Goal: Transaction & Acquisition: Purchase product/service

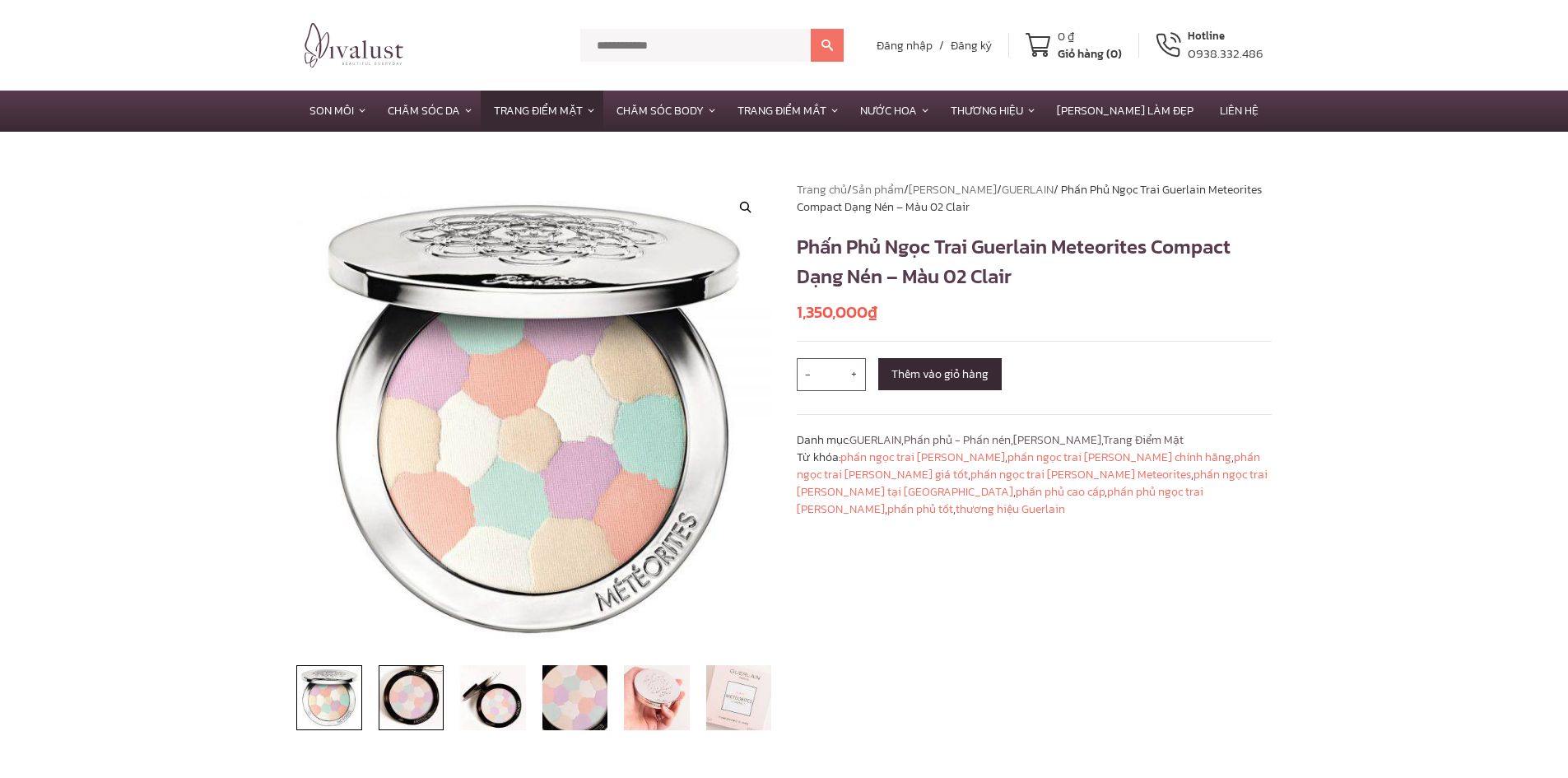
click at [411, 691] on img at bounding box center [411, 698] width 66 height 66
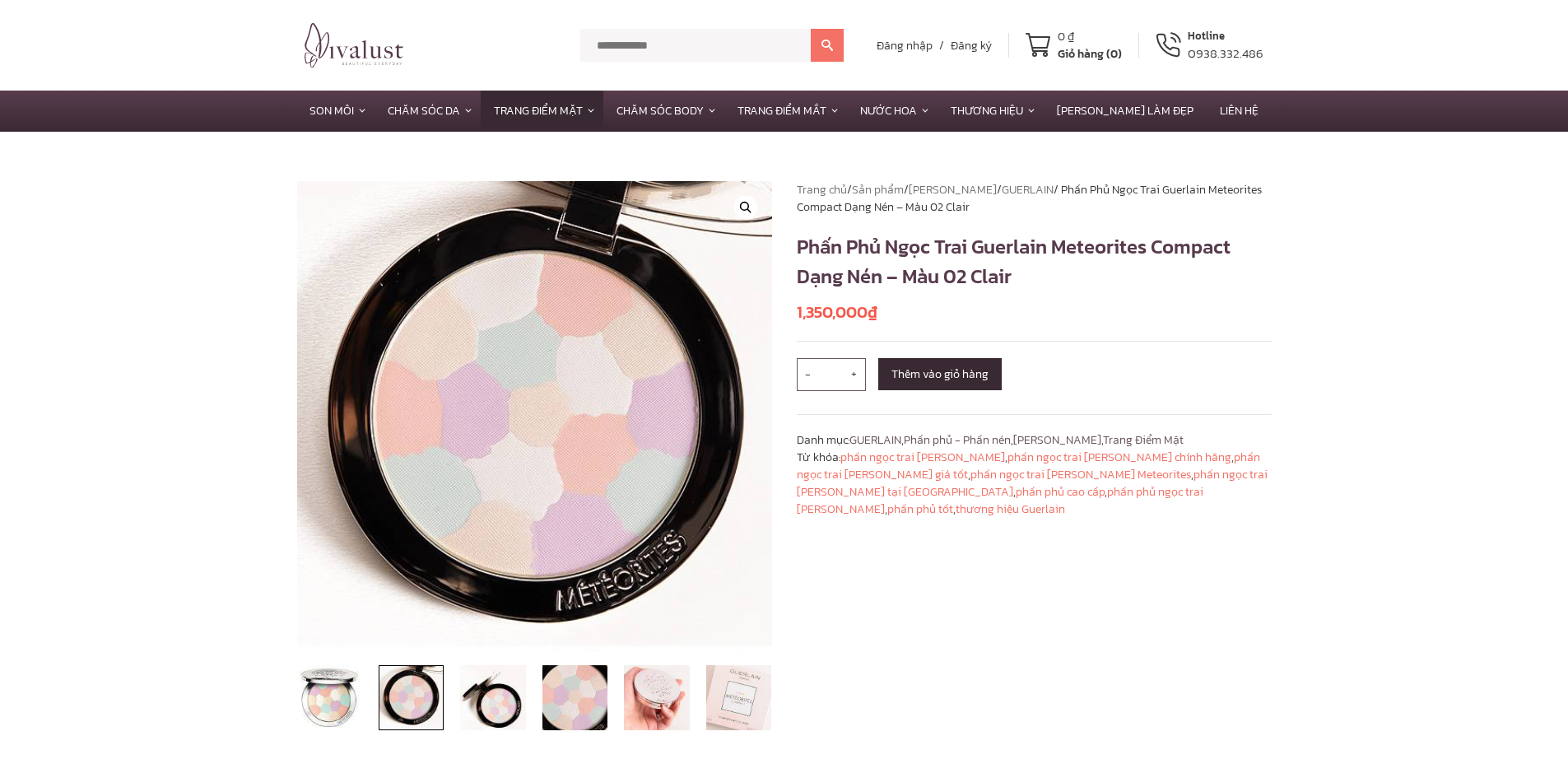
click at [526, 707] on li at bounding box center [493, 698] width 83 height 66
click at [577, 705] on img at bounding box center [575, 698] width 66 height 66
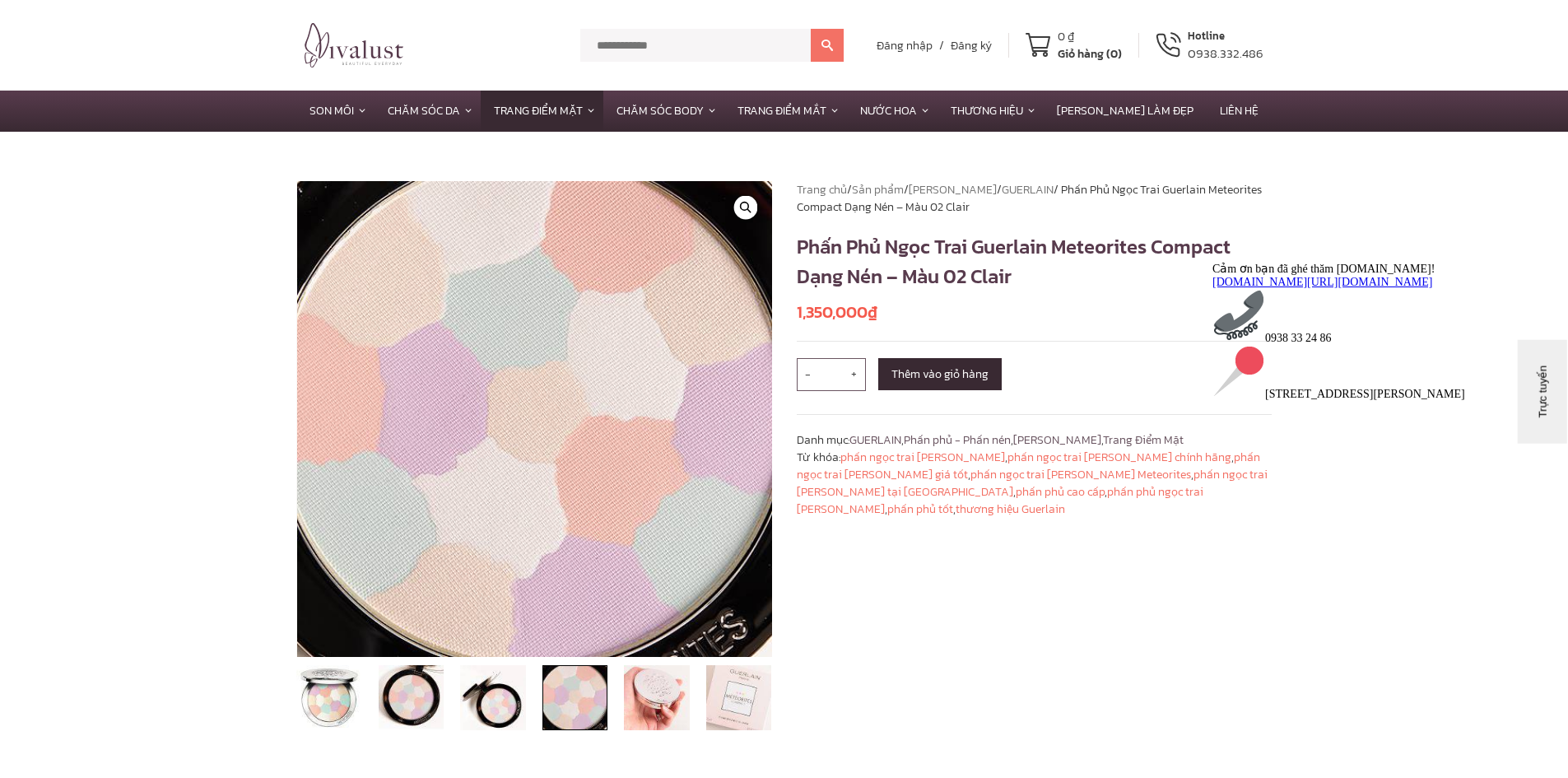
click at [573, 690] on img at bounding box center [575, 698] width 66 height 66
click at [507, 698] on img at bounding box center [493, 698] width 66 height 66
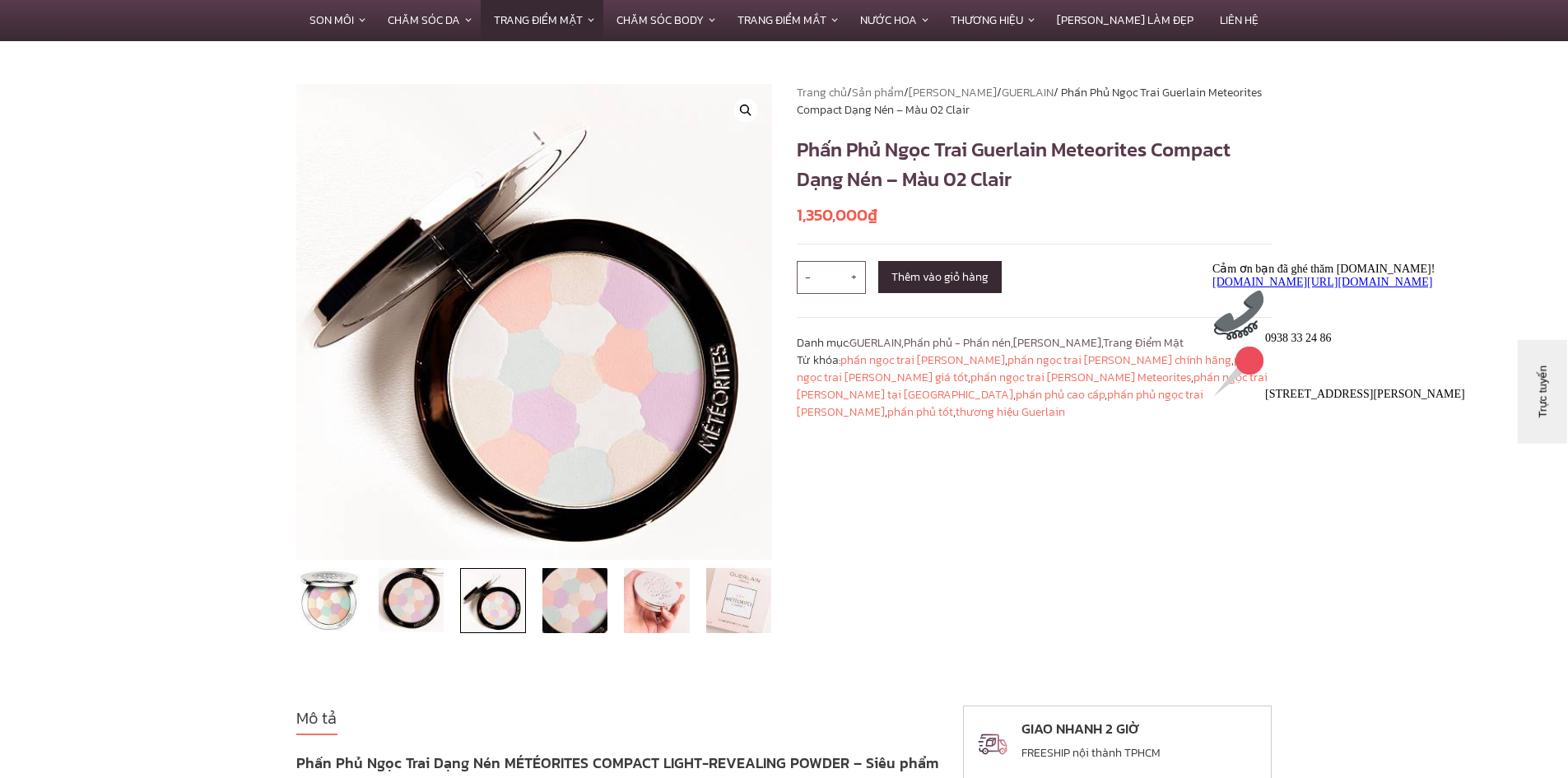
scroll to position [164, 0]
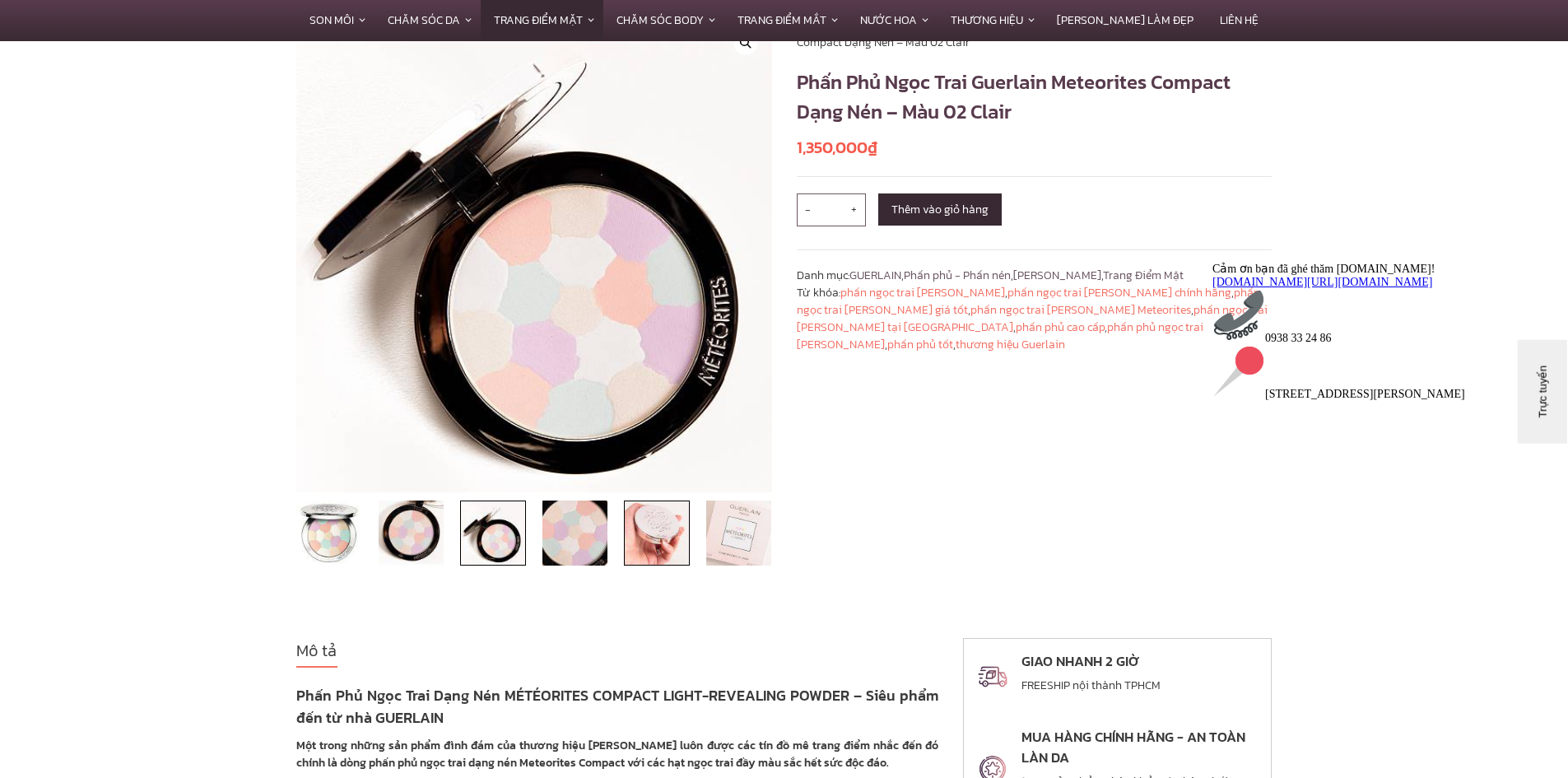
click at [643, 542] on img at bounding box center [656, 533] width 66 height 66
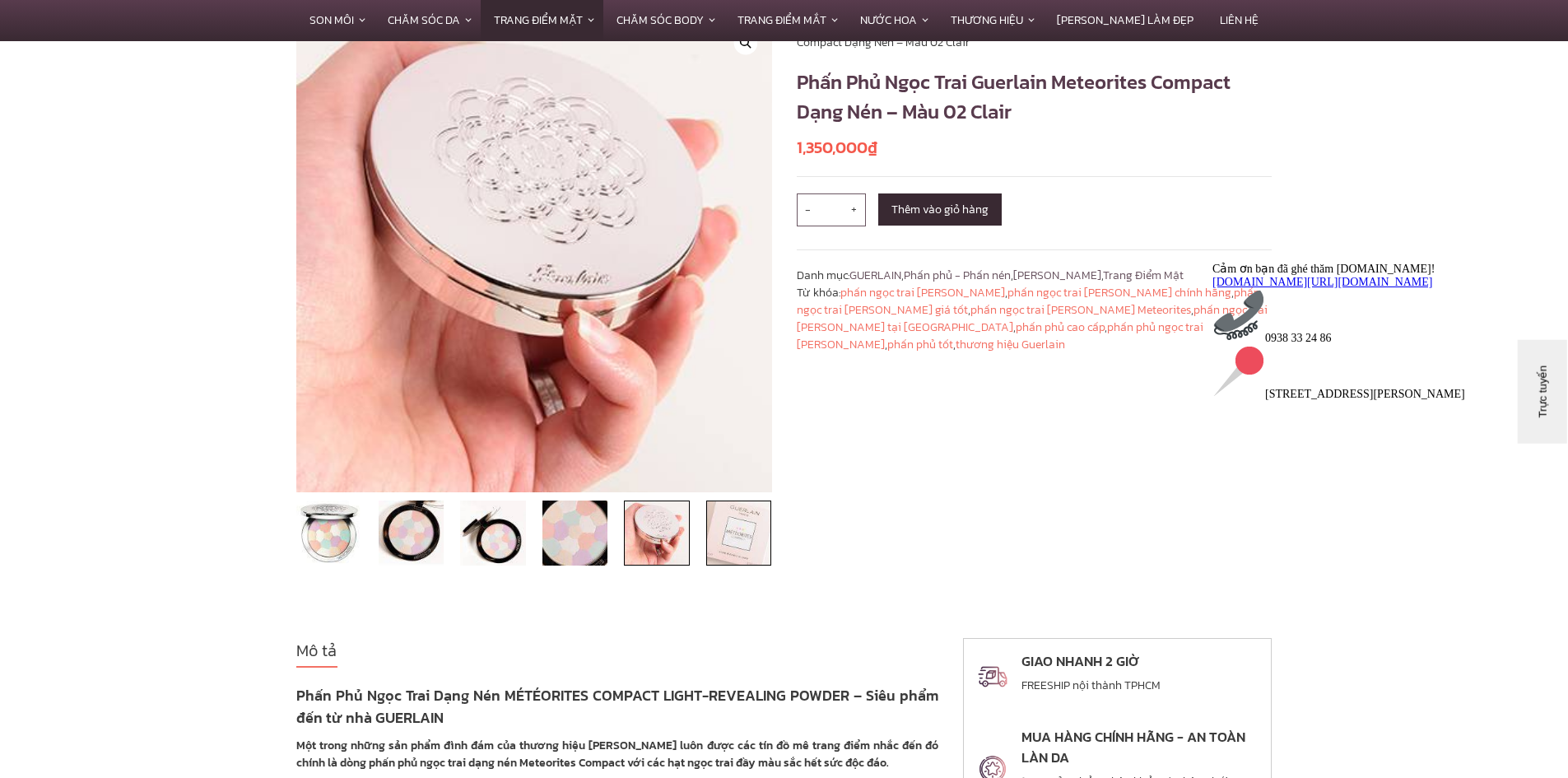
click at [719, 542] on img at bounding box center [739, 533] width 66 height 66
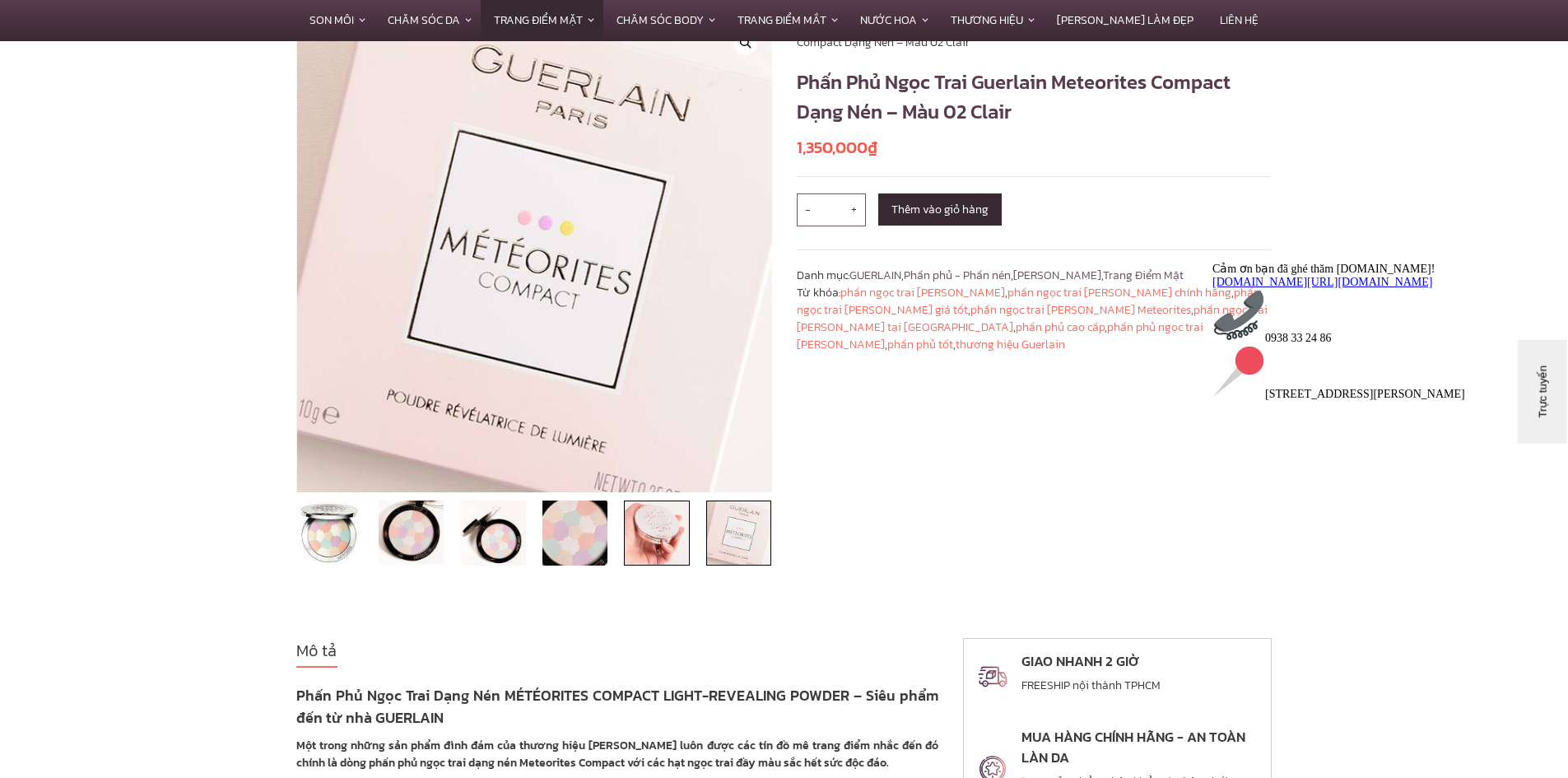
click at [644, 534] on img at bounding box center [656, 533] width 66 height 66
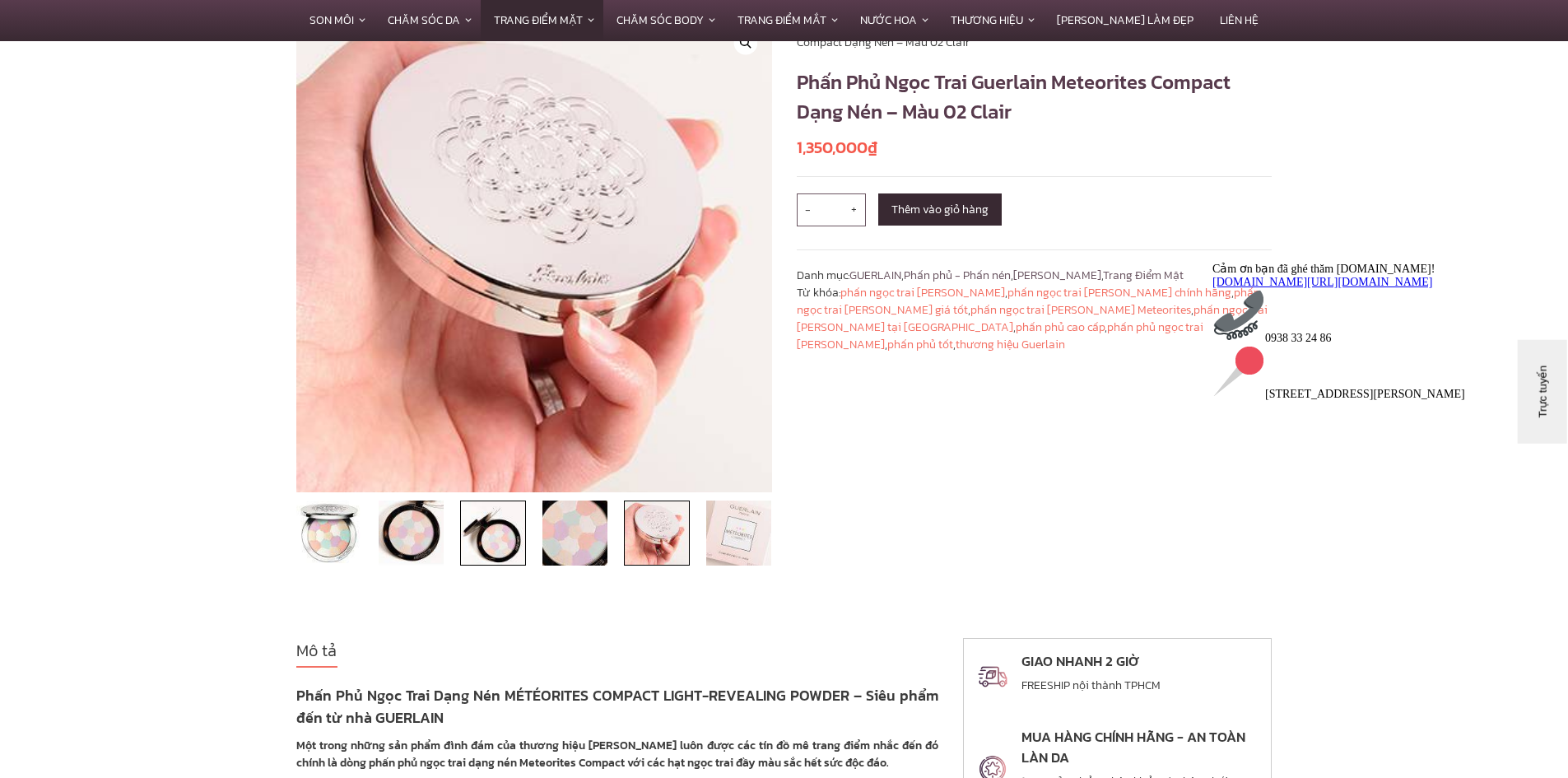
click at [499, 532] on img at bounding box center [493, 533] width 66 height 66
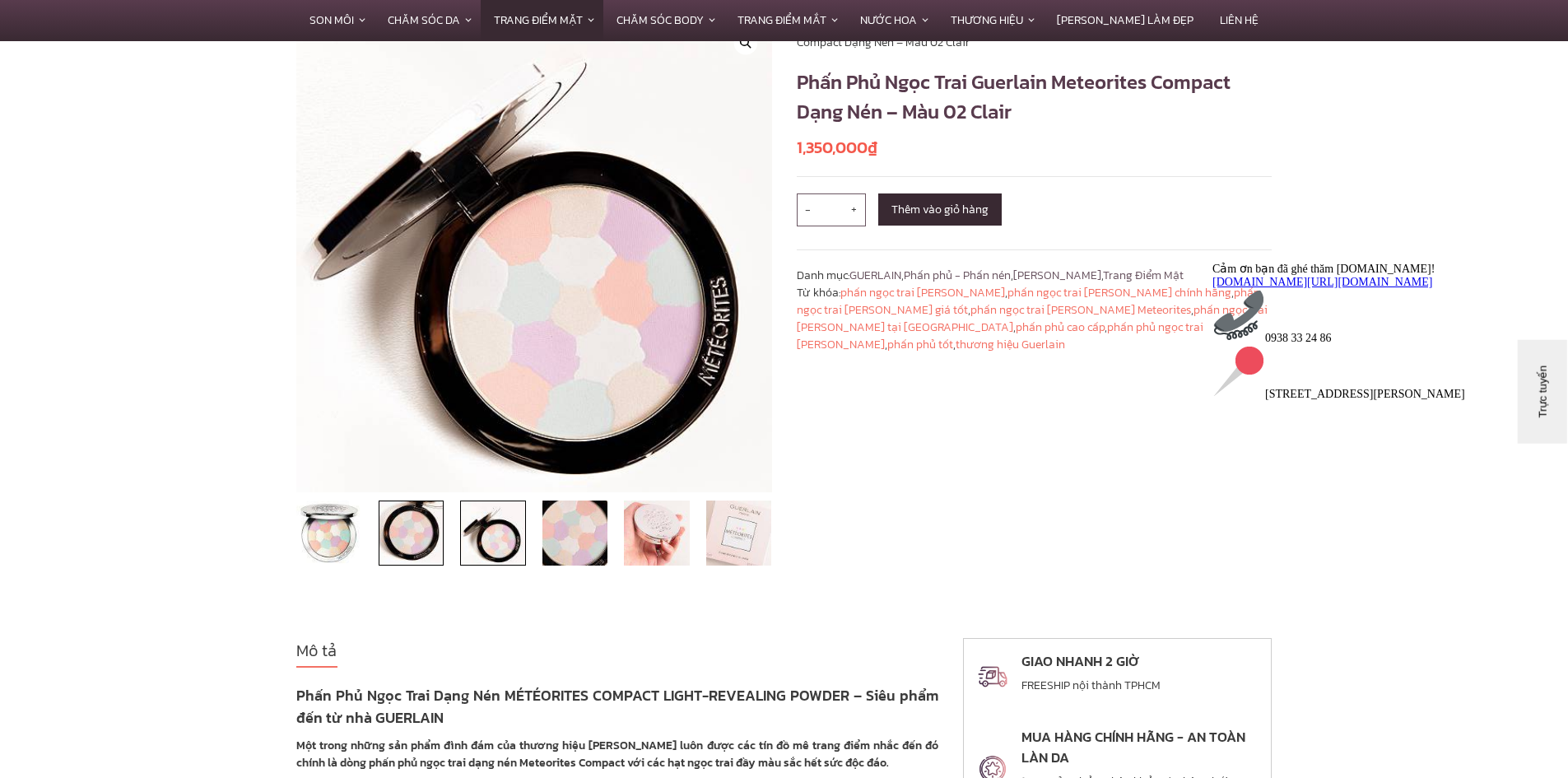
click at [405, 530] on img at bounding box center [411, 533] width 66 height 66
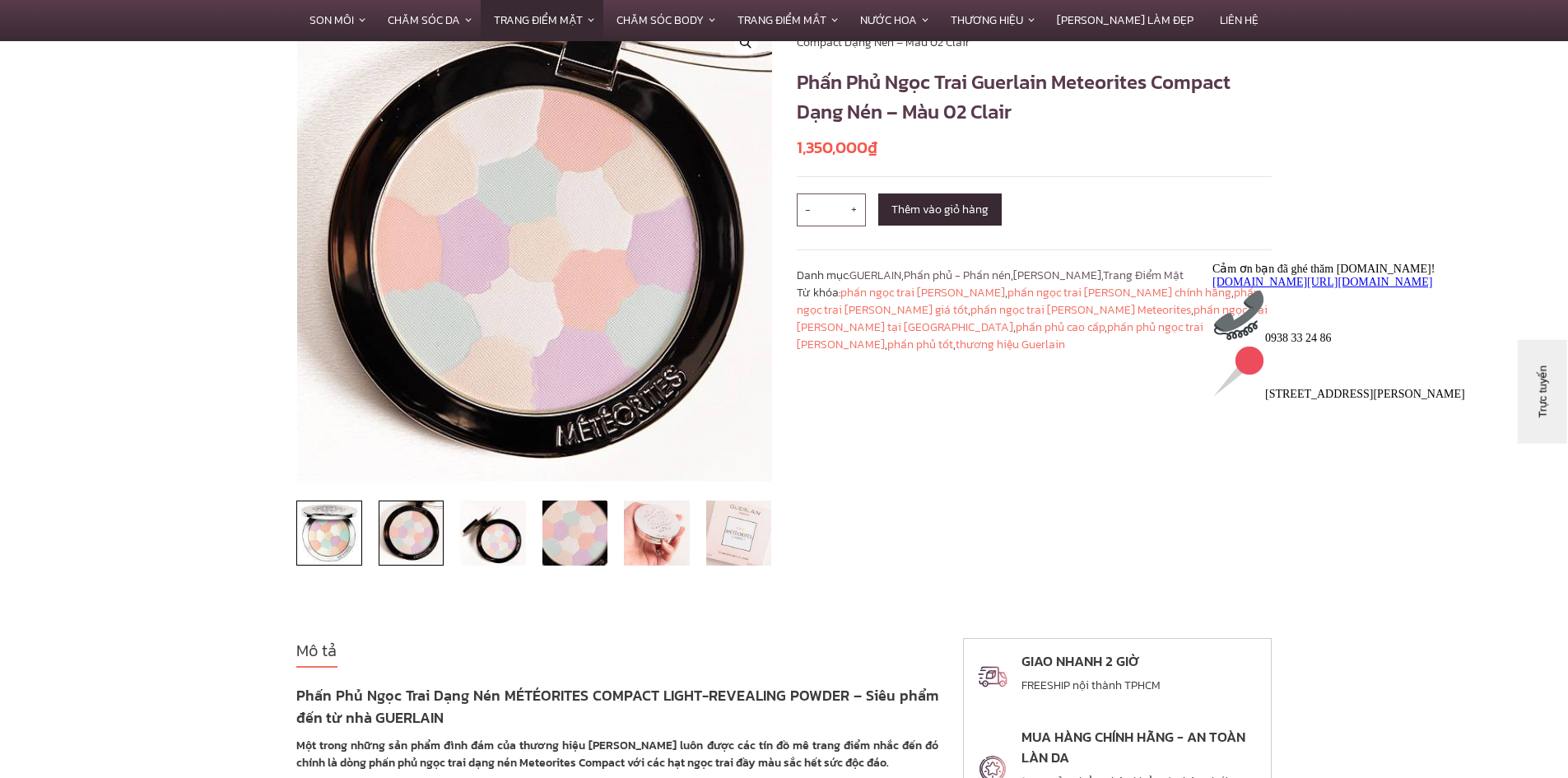
click at [322, 530] on img at bounding box center [329, 533] width 66 height 66
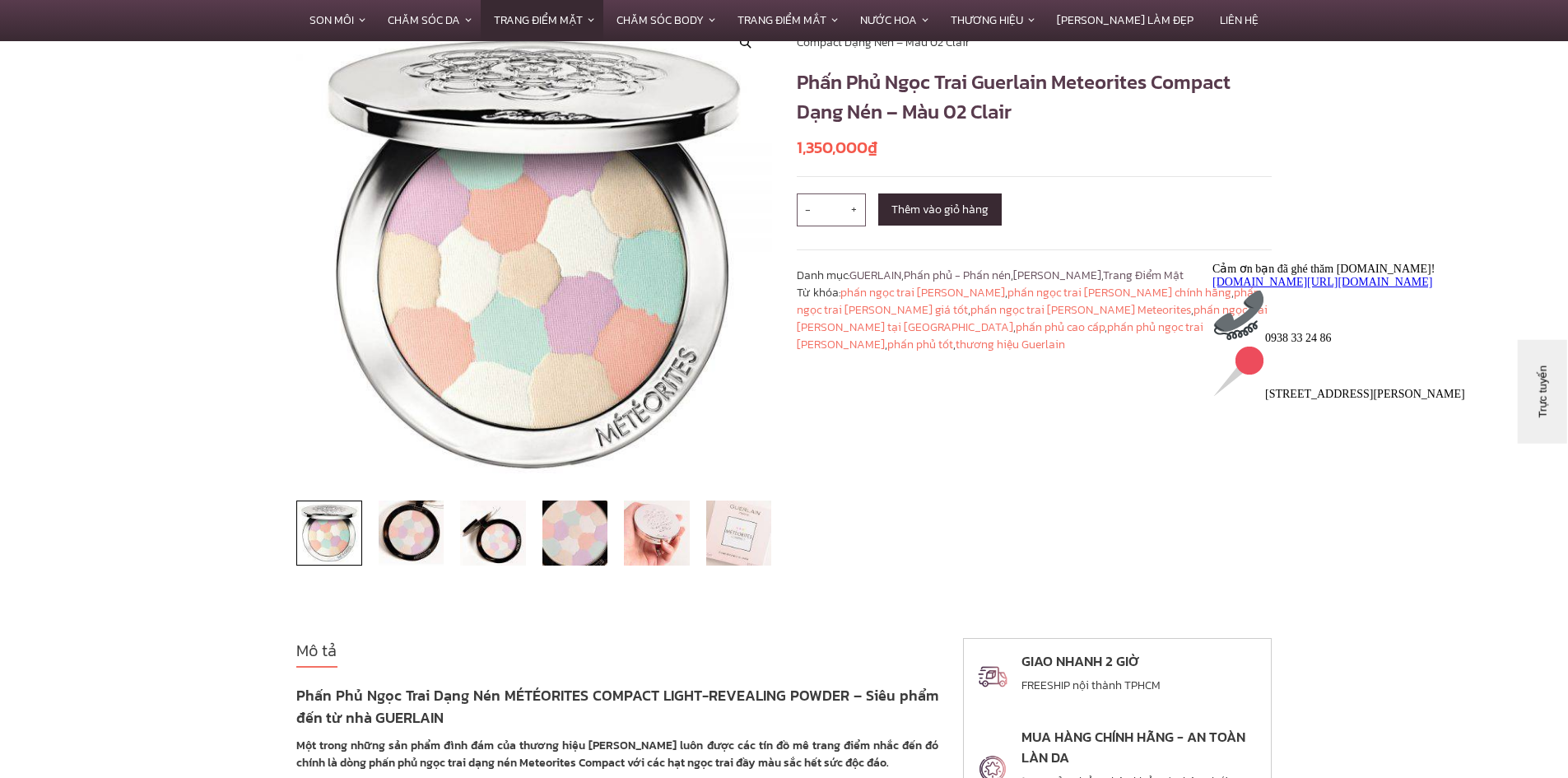
click at [866, 460] on div "Trang chủ / Sản phẩm / Thương Hiệu / GUERLAIN / Phấn Phủ Ngọc Trai Guerlain Met…" at bounding box center [1034, 302] width 500 height 572
click at [390, 525] on img at bounding box center [411, 533] width 66 height 66
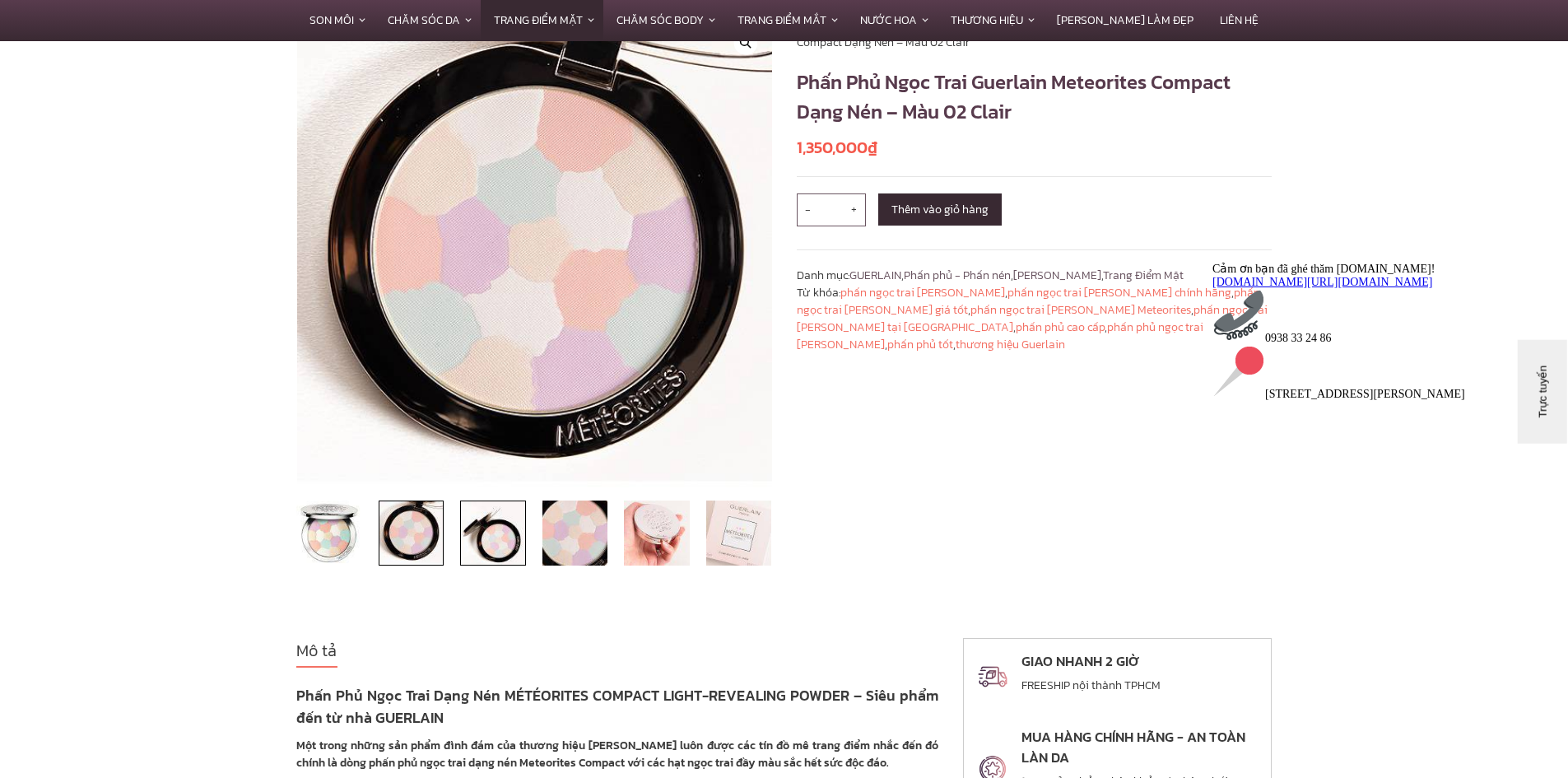
click at [497, 535] on img at bounding box center [493, 533] width 66 height 66
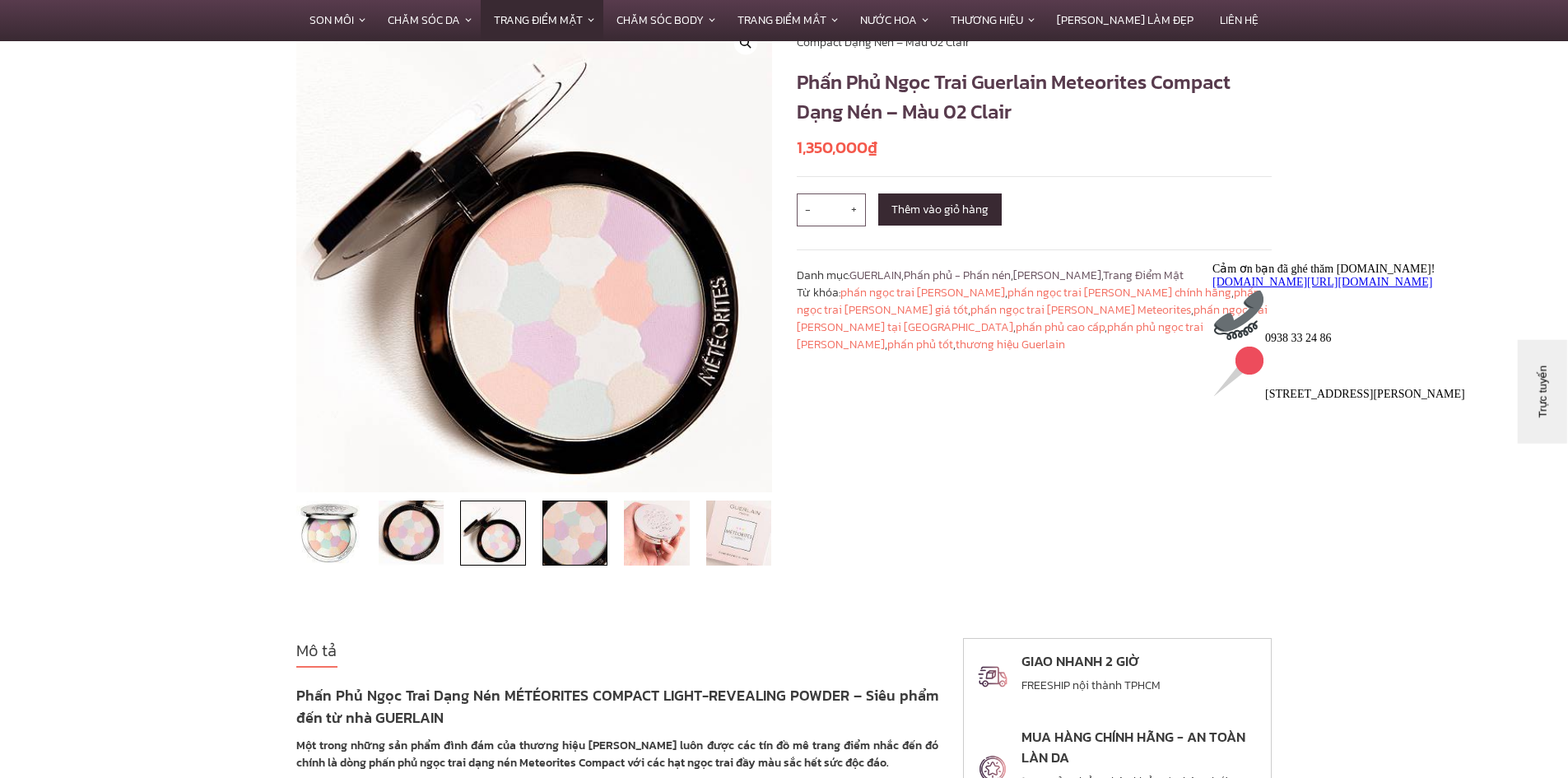
click at [565, 547] on img at bounding box center [575, 533] width 66 height 66
